Goal: Task Accomplishment & Management: Use online tool/utility

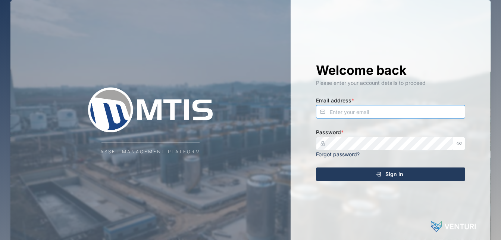
type input "[EMAIL_ADDRESS][DOMAIN_NAME]"
click at [384, 175] on div "Sign In" at bounding box center [389, 174] width 137 height 13
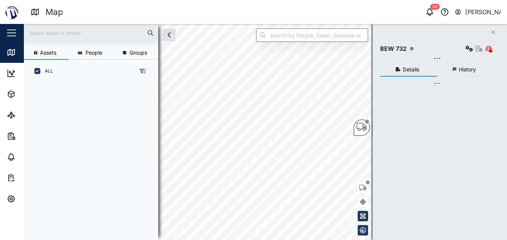
scroll to position [6, 6]
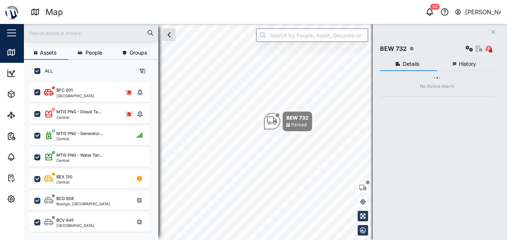
checkbox input "true"
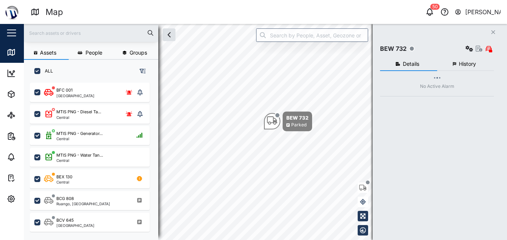
checkbox input "true"
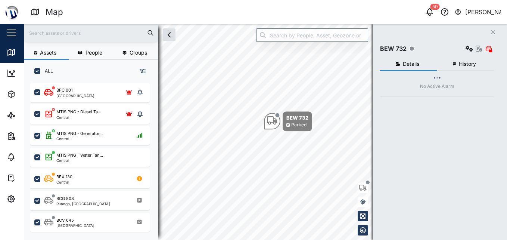
checkbox input "true"
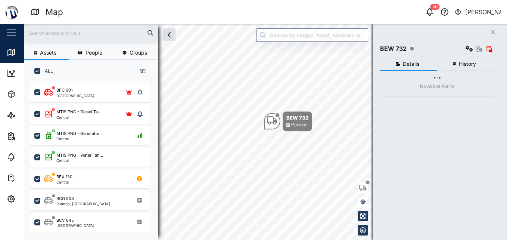
checkbox input "true"
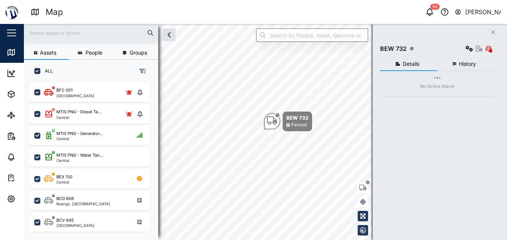
checkbox input "true"
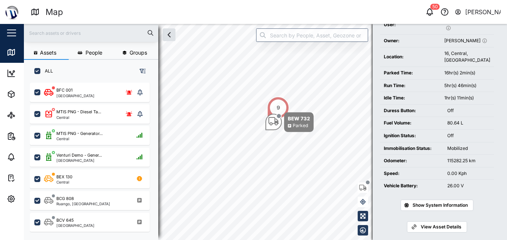
scroll to position [0, 0]
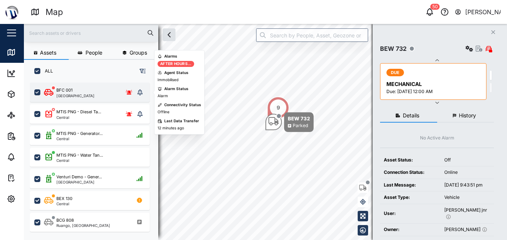
click at [109, 91] on div "BFC 001 Port Moresby" at bounding box center [89, 92] width 91 height 10
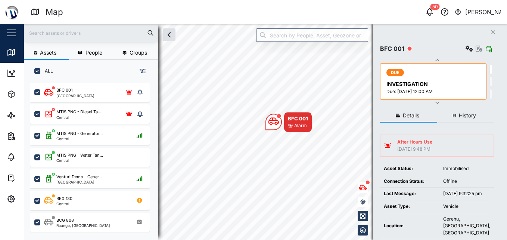
click at [490, 31] on button "Close" at bounding box center [493, 32] width 10 height 10
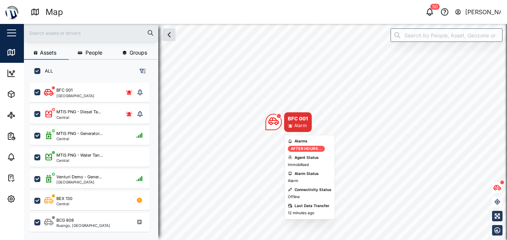
click at [278, 125] on icon "Map marker" at bounding box center [273, 121] width 10 height 10
